Goal: Information Seeking & Learning: Learn about a topic

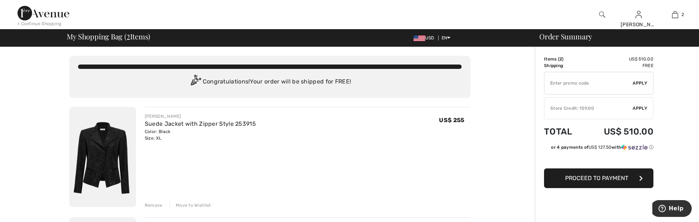
click at [46, 12] on img at bounding box center [43, 13] width 52 height 15
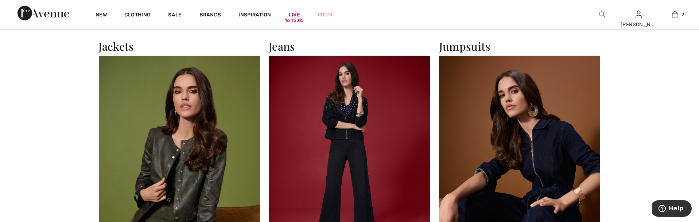
scroll to position [1114, 0]
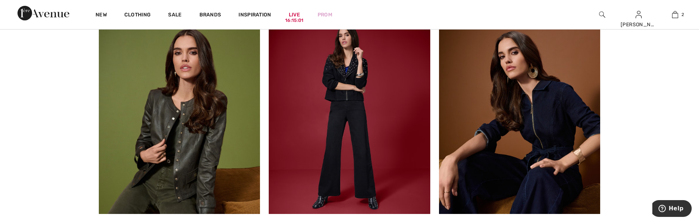
click at [332, 74] on img at bounding box center [349, 115] width 161 height 197
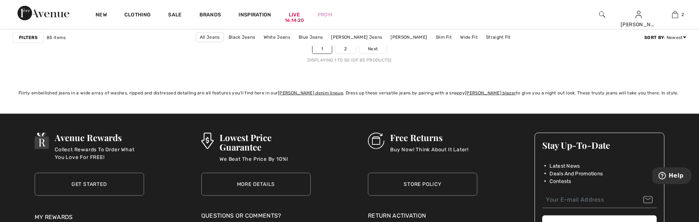
scroll to position [4264, 0]
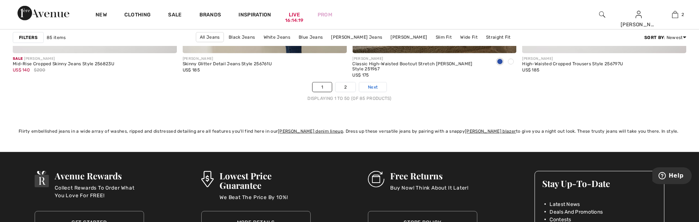
click at [373, 84] on span "Next" at bounding box center [373, 87] width 10 height 7
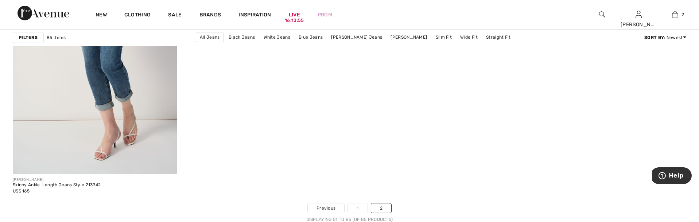
scroll to position [3157, 0]
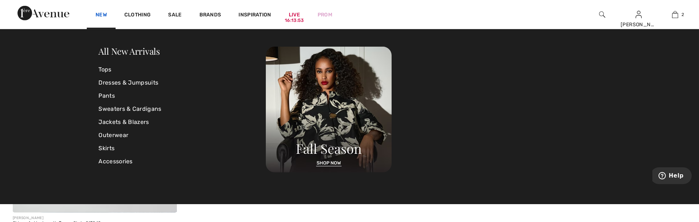
click at [100, 14] on link "New" at bounding box center [100, 16] width 11 height 8
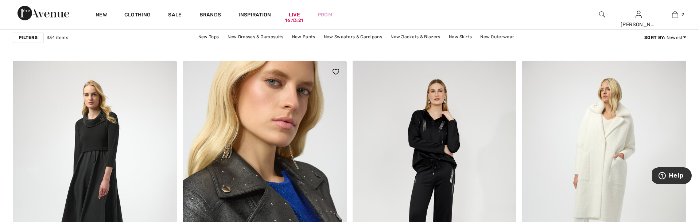
scroll to position [3112, 0]
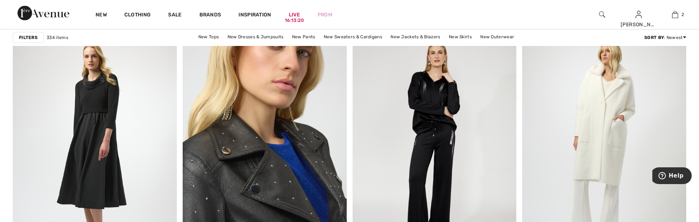
click at [259, 185] on img at bounding box center [265, 146] width 164 height 246
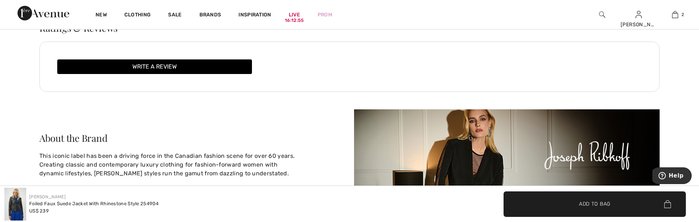
scroll to position [1354, 0]
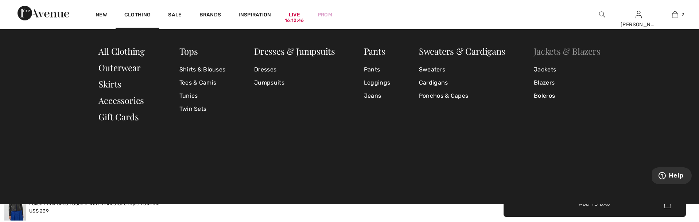
click at [556, 51] on link "Jackets & Blazers" at bounding box center [567, 51] width 66 height 12
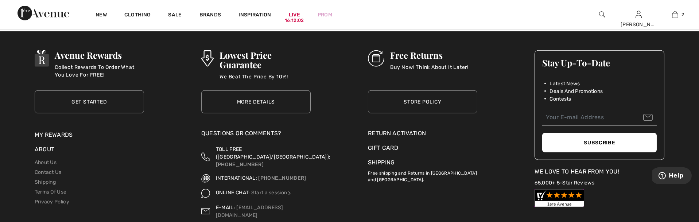
scroll to position [4483, 0]
